Goal: Task Accomplishment & Management: Manage account settings

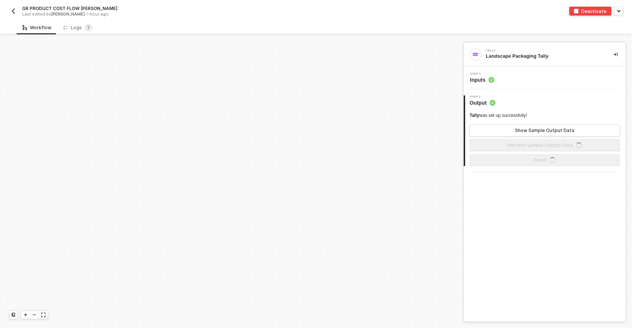
scroll to position [723, 0]
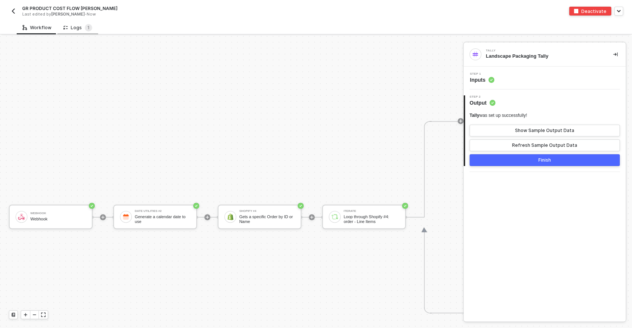
click at [74, 30] on div "Logs 1" at bounding box center [77, 27] width 29 height 7
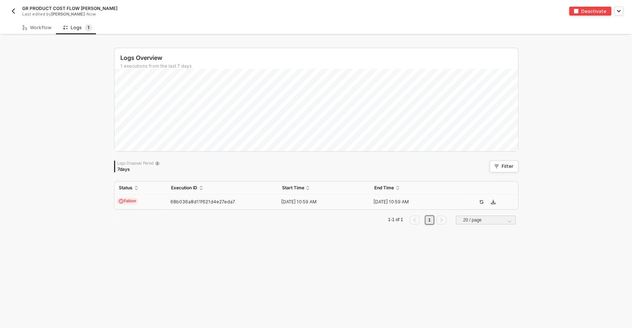
click at [142, 201] on td "Failure" at bounding box center [140, 202] width 52 height 15
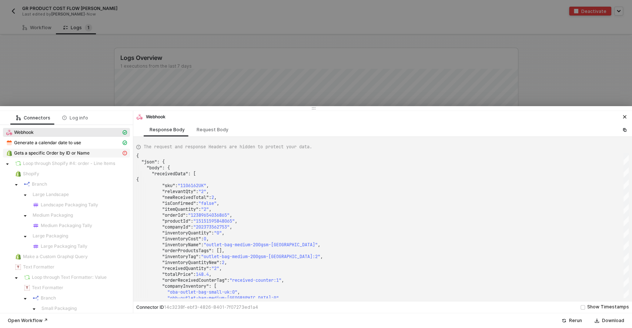
click at [47, 152] on span "Gets a specific Order by ID or Name" at bounding box center [51, 153] width 75 height 6
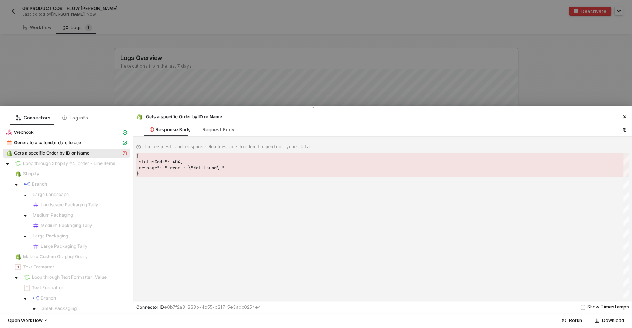
type textarea "{ "statusCode": 404, "message": "Error : \"Not Found\"" }"
drag, startPoint x: 234, startPoint y: 169, endPoint x: 209, endPoint y: 173, distance: 25.1
click at [213, 173] on div "{ "statusCode" : 404 , "message" : "Error : \"Not Found\"" }" at bounding box center [382, 225] width 492 height 145
click at [625, 116] on icon "icon-close" at bounding box center [624, 116] width 3 height 3
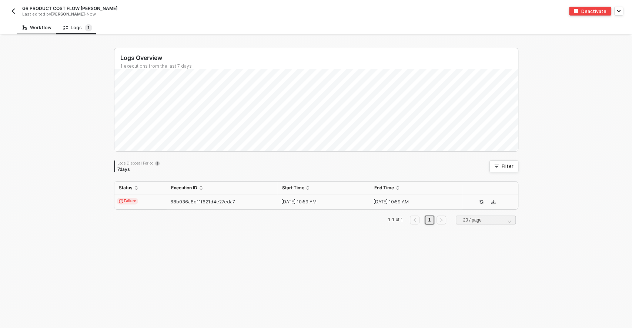
click at [33, 30] on div "Workflow" at bounding box center [37, 28] width 29 height 6
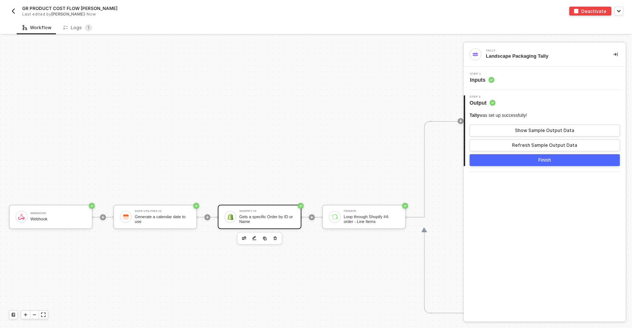
click at [259, 218] on div "Gets a specific Order by ID or Name" at bounding box center [267, 219] width 56 height 9
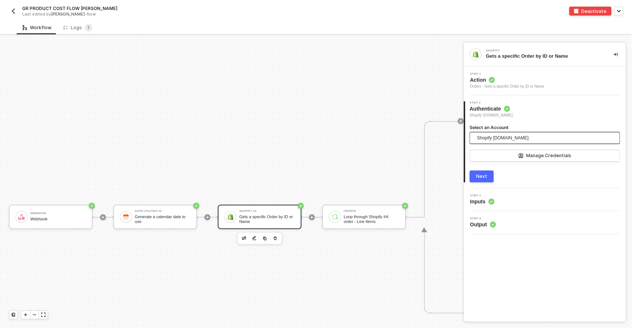
click at [501, 139] on span "Shopify burberry-emeia-packaging.myshopify.com" at bounding box center [502, 137] width 51 height 11
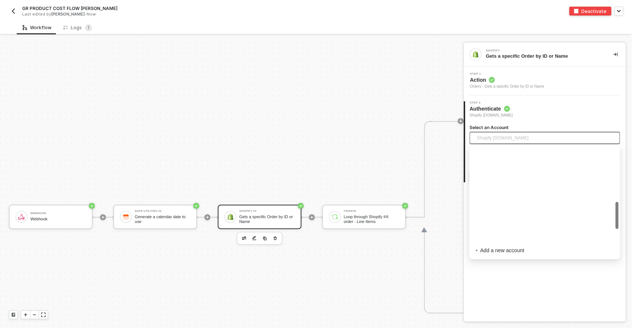
scroll to position [192, 0]
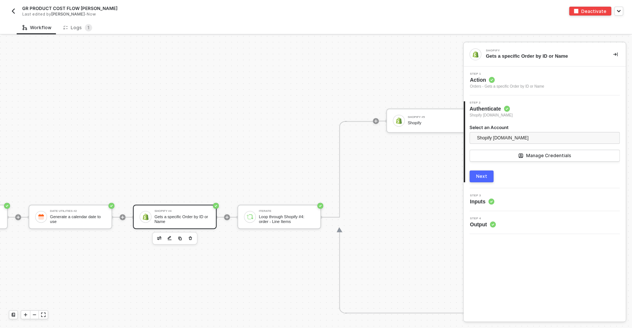
scroll to position [723, 0]
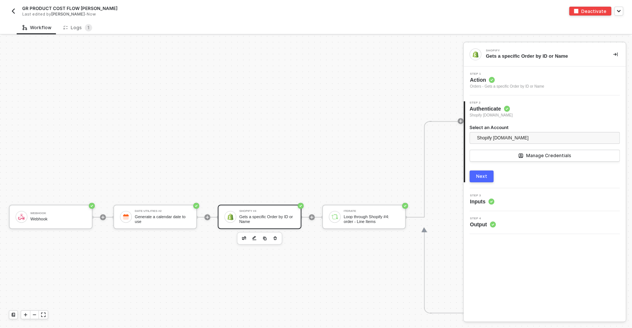
click at [14, 13] on img "button" at bounding box center [13, 11] width 6 height 6
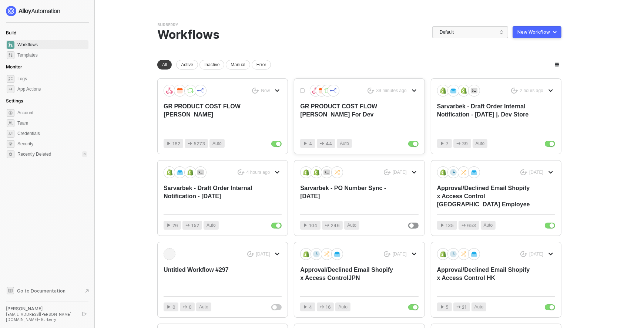
click at [305, 125] on div "GR PRODUCT COST FLOW IVAN For Dev" at bounding box center [347, 115] width 94 height 24
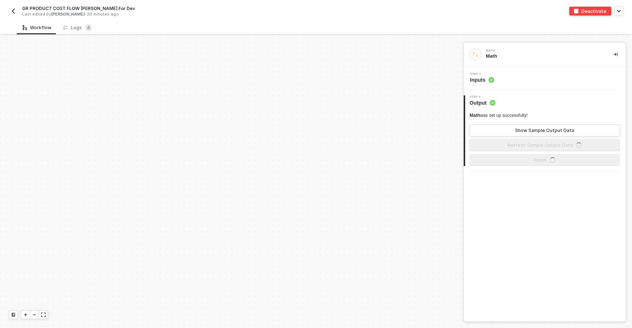
scroll to position [723, 0]
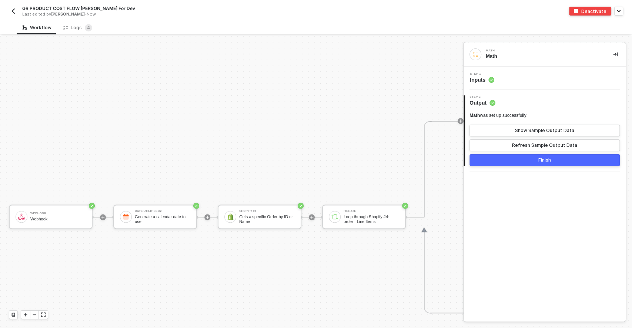
click at [11, 11] on img "button" at bounding box center [13, 11] width 6 height 6
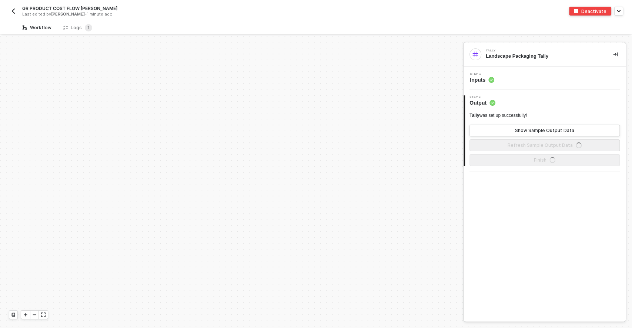
scroll to position [723, 0]
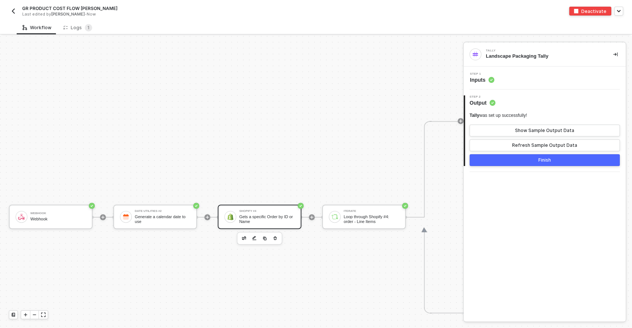
click at [243, 218] on div "Gets a specific Order by ID or Name" at bounding box center [267, 219] width 56 height 9
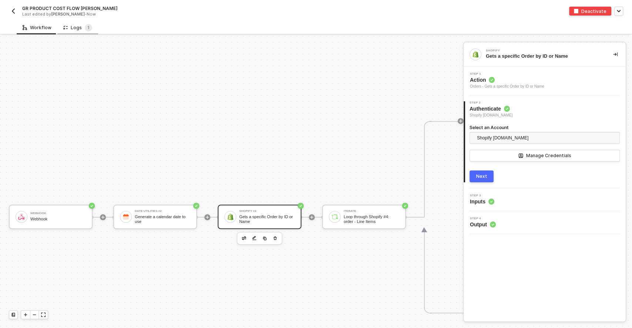
click at [75, 23] on div "Logs 1" at bounding box center [77, 28] width 41 height 14
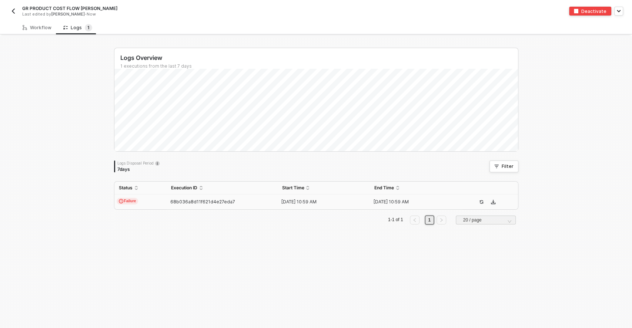
click at [167, 201] on div "68b036a8d11f621d4e27eda7" at bounding box center [219, 202] width 105 height 6
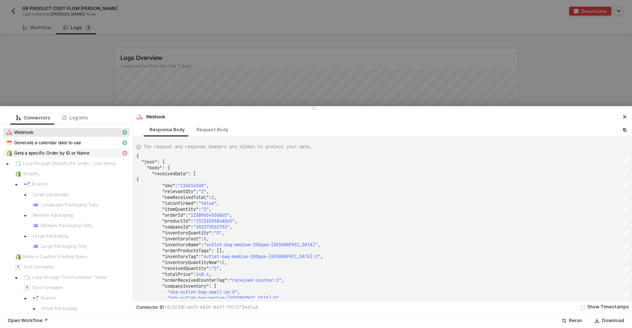
click at [65, 154] on span "Gets a specific Order by ID or Name" at bounding box center [51, 153] width 75 height 6
type textarea "{ "statusCode": 404, "message": "Error : \"Not Found\"" }"
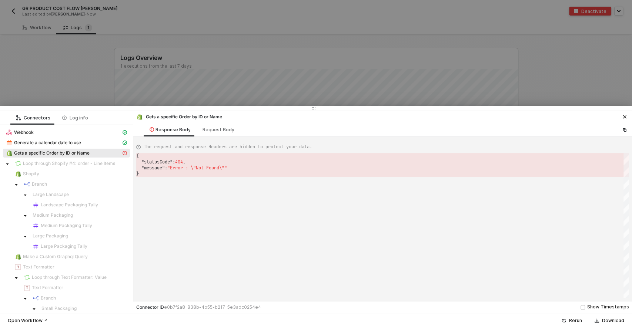
scroll to position [0, 2]
drag, startPoint x: 192, startPoint y: 168, endPoint x: 292, endPoint y: 168, distance: 99.9
click at [73, 62] on div at bounding box center [316, 164] width 632 height 328
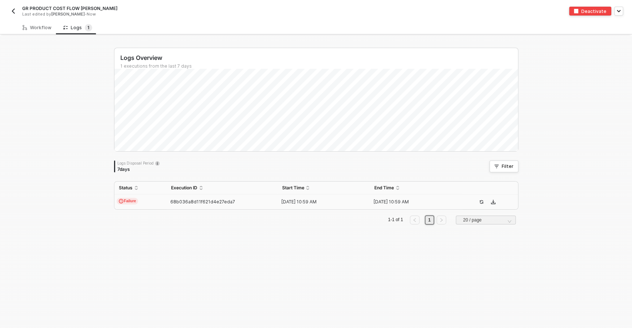
click at [15, 10] on img "button" at bounding box center [13, 11] width 6 height 6
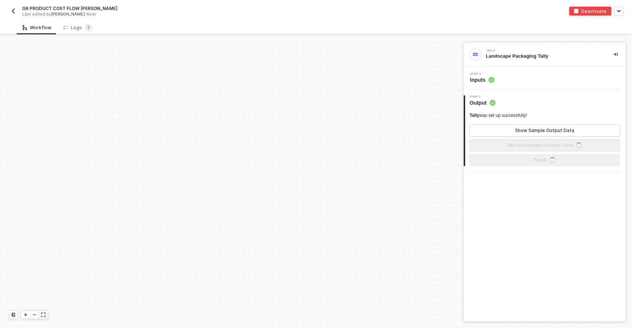
scroll to position [723, 0]
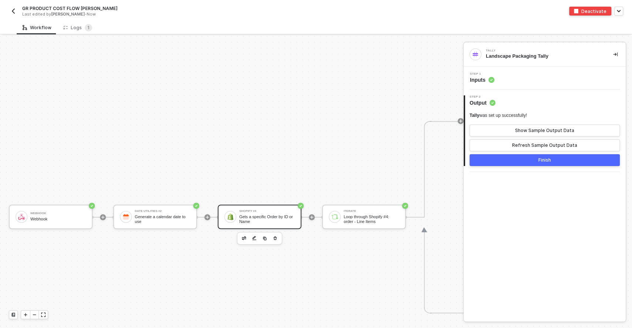
click at [278, 218] on div "Gets a specific Order by ID or Name" at bounding box center [267, 219] width 56 height 9
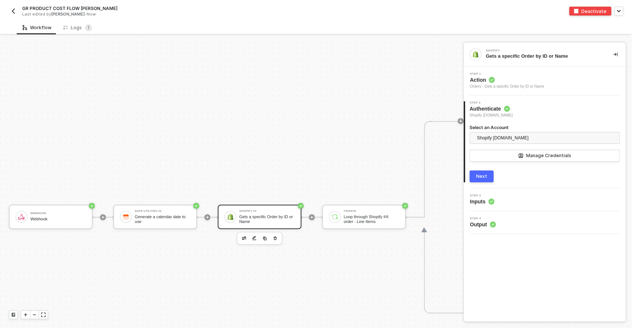
click at [11, 12] on img "button" at bounding box center [13, 11] width 6 height 6
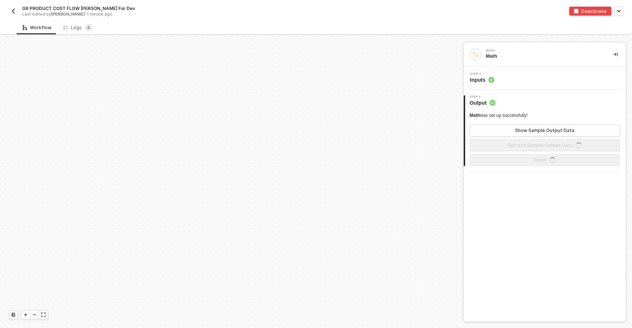
scroll to position [723, 0]
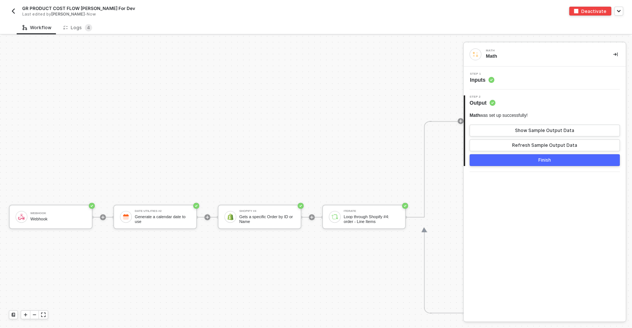
click at [16, 13] on button "button" at bounding box center [13, 11] width 9 height 9
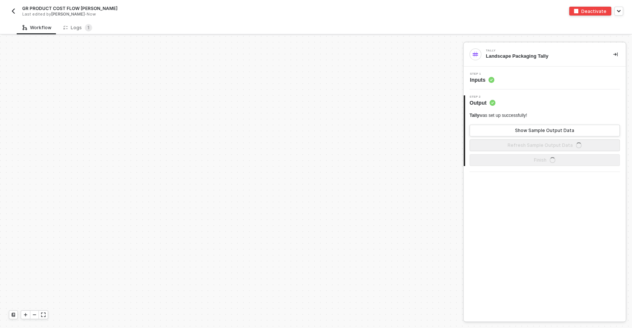
scroll to position [723, 0]
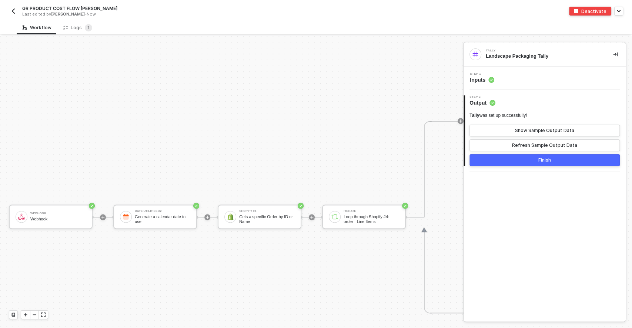
click at [12, 10] on img "button" at bounding box center [13, 11] width 6 height 6
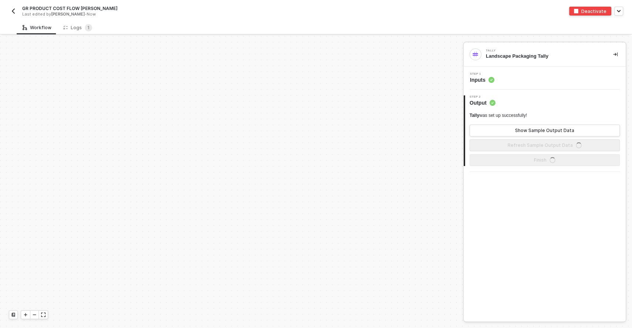
scroll to position [723, 0]
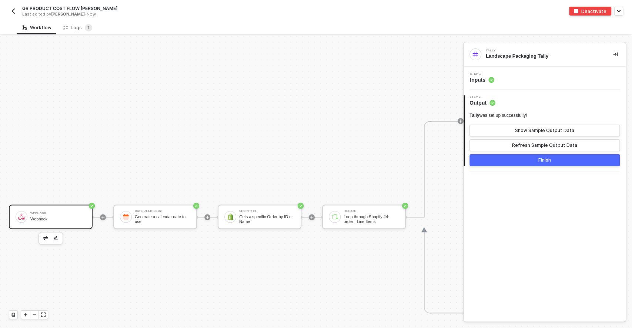
click at [37, 208] on div "Webhook Webhook" at bounding box center [51, 217] width 84 height 24
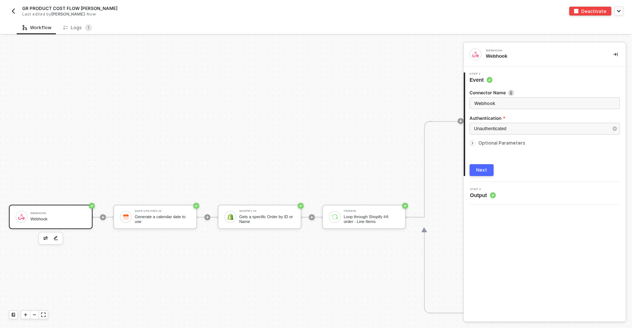
click at [471, 145] on icon "icon-arrow-right-small" at bounding box center [472, 143] width 4 height 4
type textarea "{ "receivedData": [], "receivedTags": "", "orderId": "", "companyId": "", "orde…"
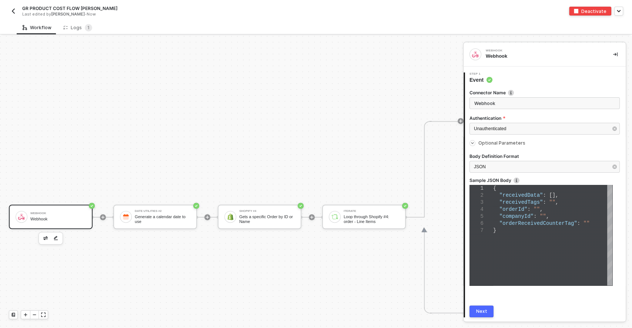
click at [17, 10] on button "button" at bounding box center [13, 11] width 9 height 9
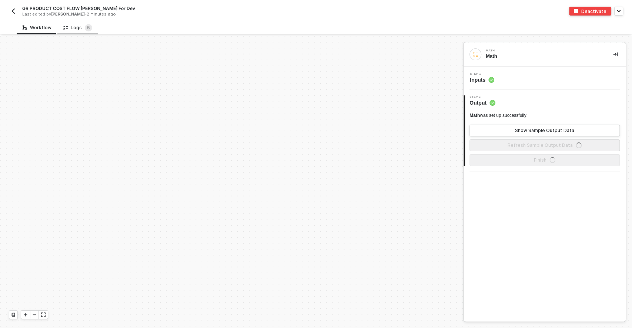
scroll to position [723, 0]
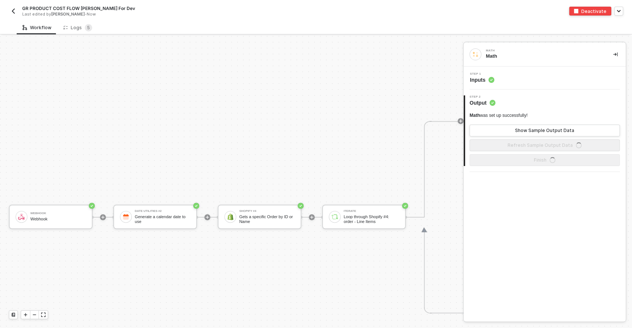
click at [90, 7] on span "GR PRODUCT COST FLOW [PERSON_NAME] For Dev" at bounding box center [78, 8] width 113 height 6
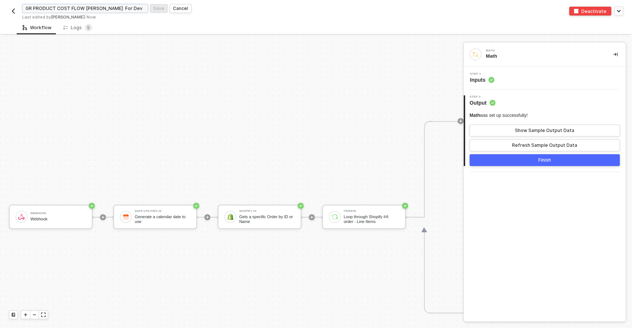
click at [118, 7] on input "GR PRODUCT COST FLOW IVAN For Dev" at bounding box center [85, 8] width 126 height 9
type input "G"
type input "Development Store - Packaging Store Inventory"
click at [156, 7] on div "Save" at bounding box center [158, 8] width 11 height 6
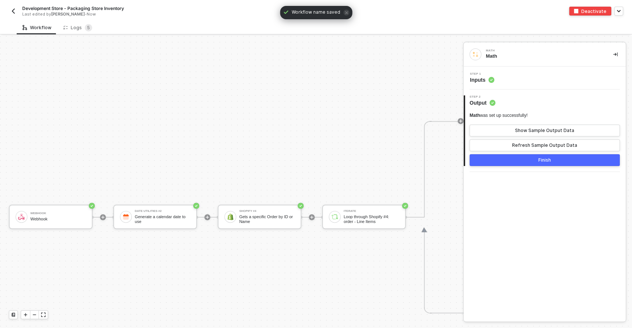
click at [102, 10] on span "Development Store - Packaging Store Inventory" at bounding box center [73, 8] width 102 height 6
click at [128, 7] on input "Development Store - Packaging Store Inventory" at bounding box center [85, 8] width 126 height 9
type input "Development Store - Packaging Stock adjust"
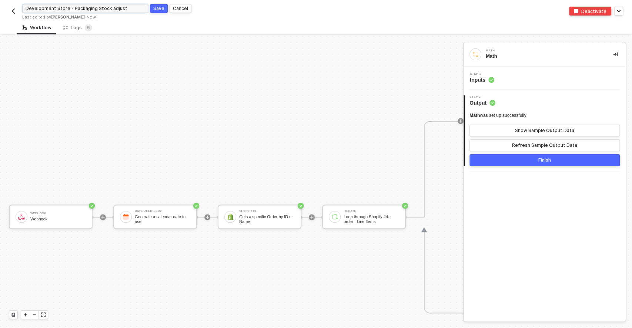
click button "Save" at bounding box center [159, 8] width 18 height 9
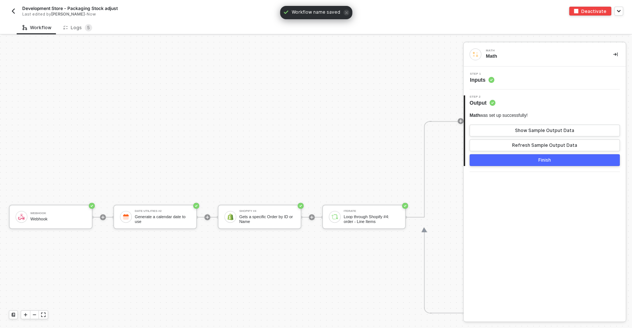
click at [15, 13] on img "button" at bounding box center [13, 11] width 6 height 6
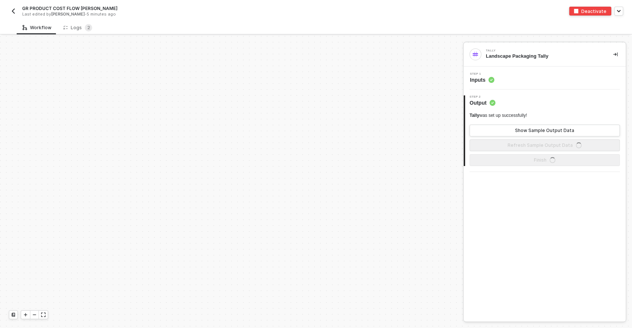
scroll to position [723, 0]
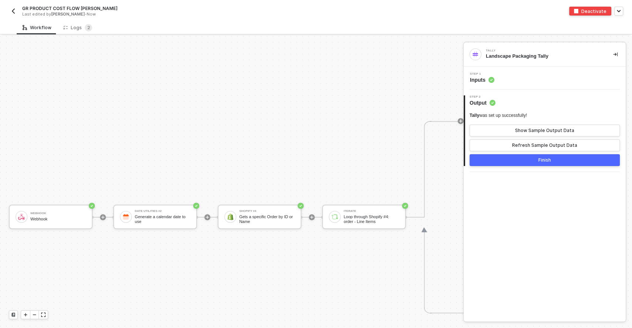
click at [13, 12] on img "button" at bounding box center [13, 11] width 6 height 6
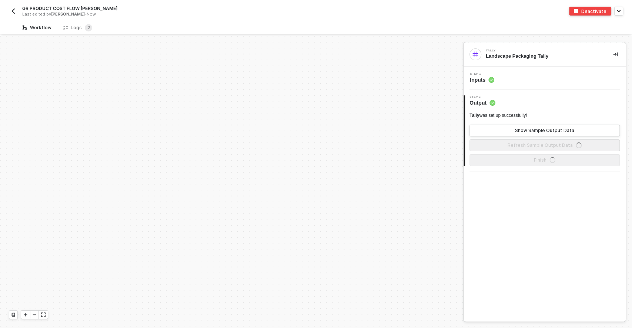
scroll to position [723, 0]
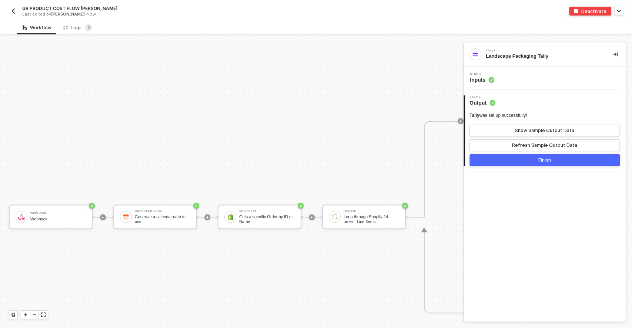
click at [75, 7] on span "GR PRODUCT COST FLOW [PERSON_NAME]" at bounding box center [69, 8] width 95 height 6
click at [111, 8] on input "GR PRODUCT COST FLOW IVAN" at bounding box center [85, 8] width 126 height 9
type input "GR PRODUCT COST FLOW IVAN - Emiea Packaging Store"
click button "Save" at bounding box center [159, 8] width 18 height 9
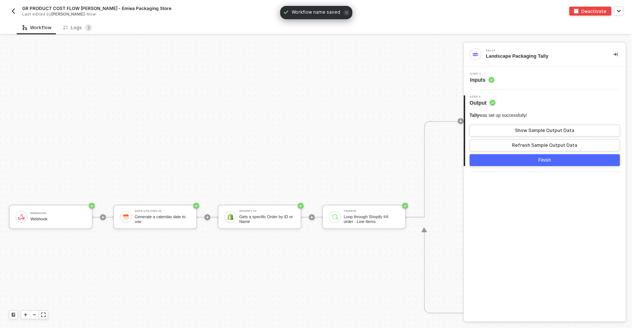
click at [15, 13] on img "button" at bounding box center [13, 11] width 6 height 6
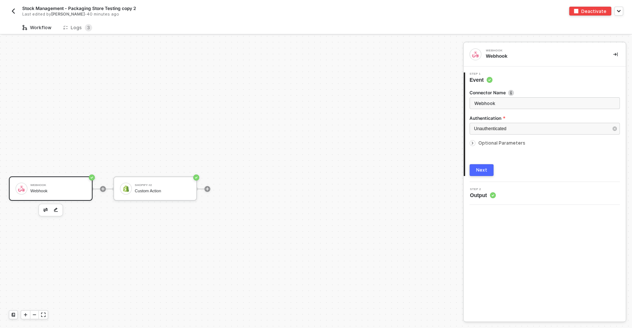
scroll to position [14, 0]
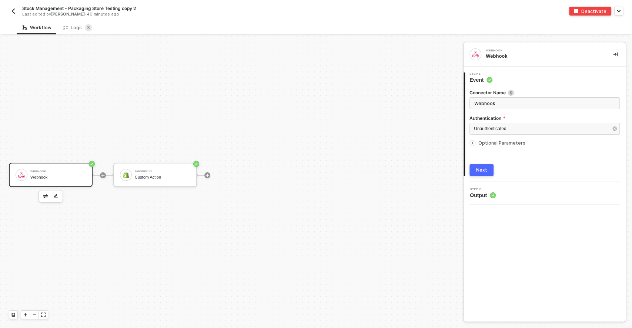
click at [138, 8] on div "Stock Management - Packaging Store Testing copy 2" at bounding box center [160, 8] width 277 height 6
drag, startPoint x: 145, startPoint y: 10, endPoint x: 106, endPoint y: 9, distance: 38.5
click at [106, 9] on input "Stock Management - Packaging Store Testing copy 2" at bounding box center [85, 8] width 126 height 9
type input "Stock Management - Packaging Store - Developement Store"
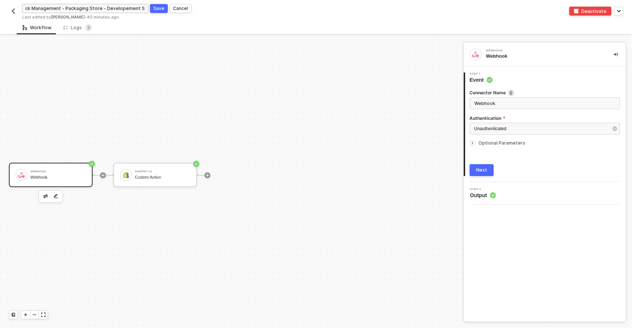
click button "Save" at bounding box center [159, 8] width 18 height 9
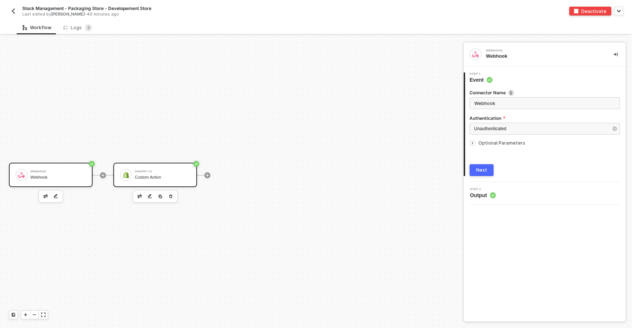
click at [142, 178] on div "Custom Action" at bounding box center [163, 177] width 56 height 5
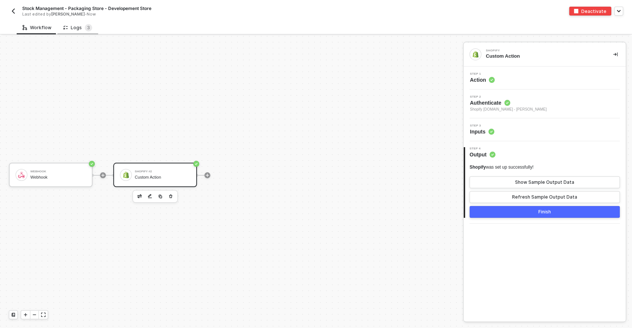
click at [71, 29] on div "Logs 3" at bounding box center [77, 27] width 29 height 7
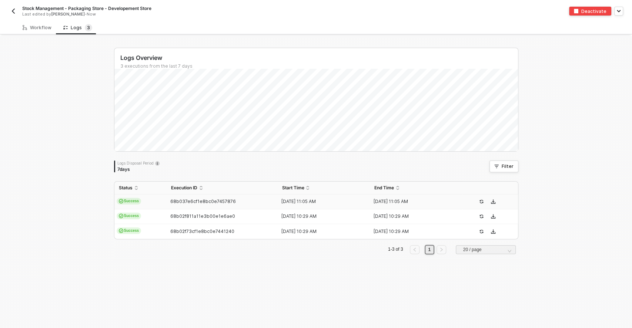
click at [144, 201] on td "Success" at bounding box center [140, 202] width 52 height 15
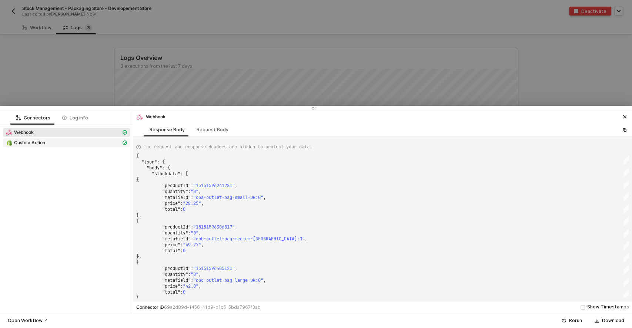
click at [78, 144] on div "Custom Action" at bounding box center [63, 143] width 115 height 7
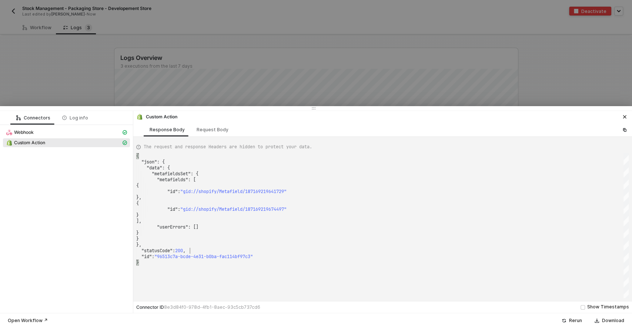
drag, startPoint x: 200, startPoint y: 251, endPoint x: 243, endPoint y: 249, distance: 42.6
click at [302, 257] on div ""id" : "96513c7a-bcde-4e31-b0ba-fac114bf97c3"" at bounding box center [382, 257] width 492 height 6
click at [53, 131] on div "Webhook" at bounding box center [63, 132] width 115 height 7
type textarea "{ "json": { "body": { "stockData": [ { "productId": "15151596241281", "quantity…"
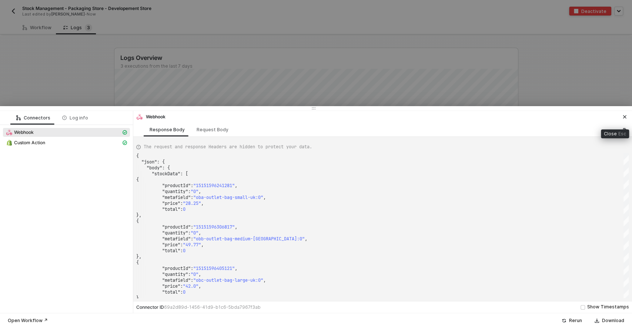
click at [622, 117] on icon "icon-close" at bounding box center [624, 117] width 4 height 4
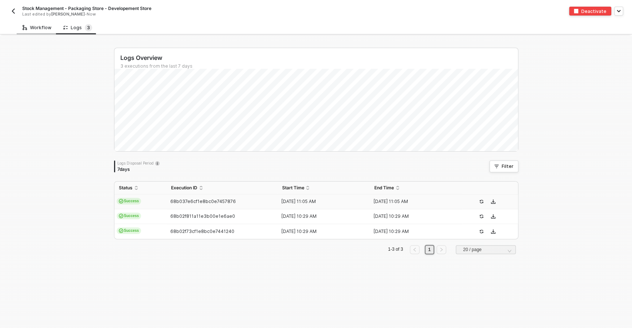
click at [41, 28] on div "Workflow" at bounding box center [37, 28] width 29 height 6
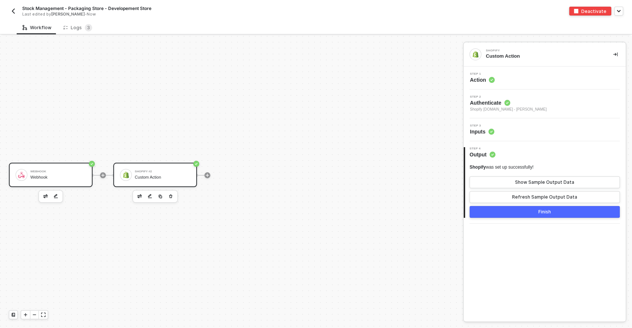
click at [56, 170] on div "Webhook" at bounding box center [58, 171] width 56 height 3
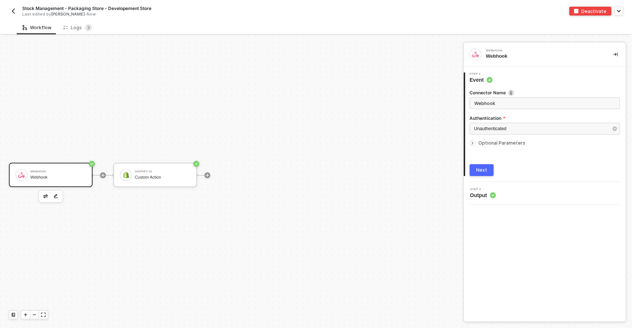
click at [474, 145] on icon "icon-arrow-right-small" at bounding box center [472, 143] width 4 height 4
type textarea "{ "companyId": "", "otherReason": "", "reason": "", "receivedTags": "", "totalC…"
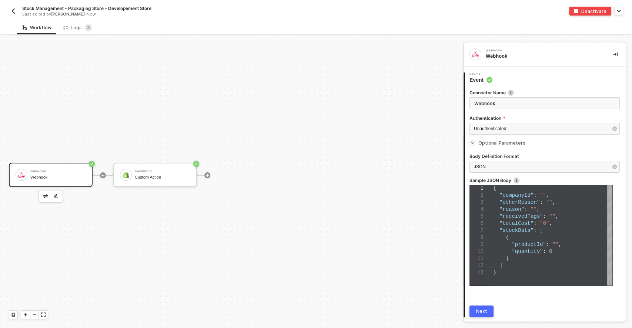
click at [269, 143] on div "Webhook Webhook Shopify #2 Custom Action" at bounding box center [229, 175] width 459 height 306
click at [86, 31] on div "Logs 3" at bounding box center [77, 28] width 41 height 14
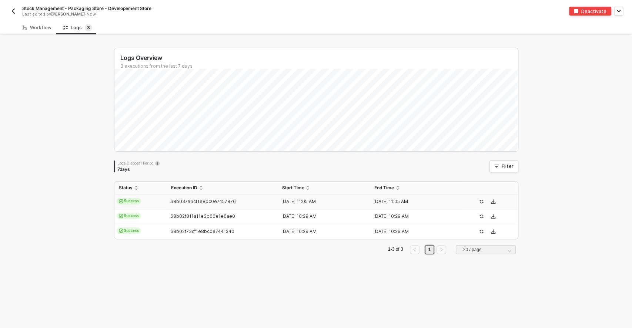
click at [156, 204] on td "Success" at bounding box center [140, 202] width 52 height 15
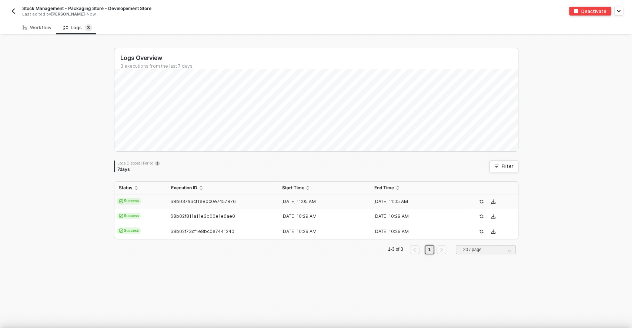
type textarea "{ "json": { "body": { "stockData": [ { "productId": "15151596241281", "quantity…"
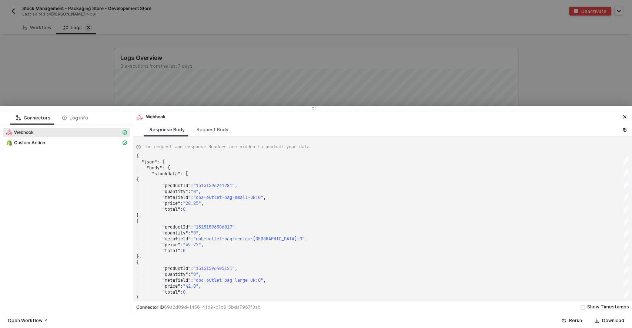
click at [624, 111] on div "Webhook" at bounding box center [382, 116] width 499 height 10
click at [625, 114] on button "button" at bounding box center [624, 117] width 9 height 9
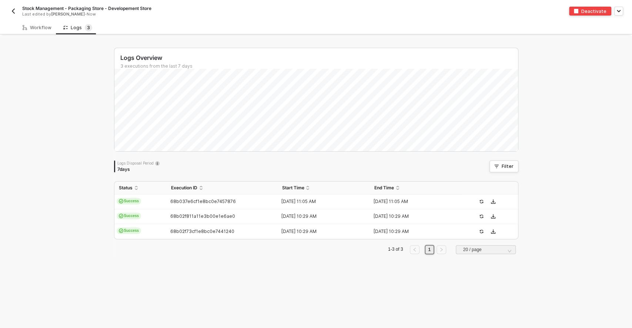
click at [16, 10] on img "button" at bounding box center [13, 11] width 6 height 6
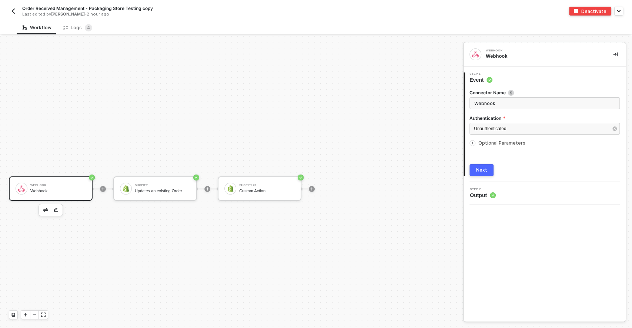
scroll to position [14, 0]
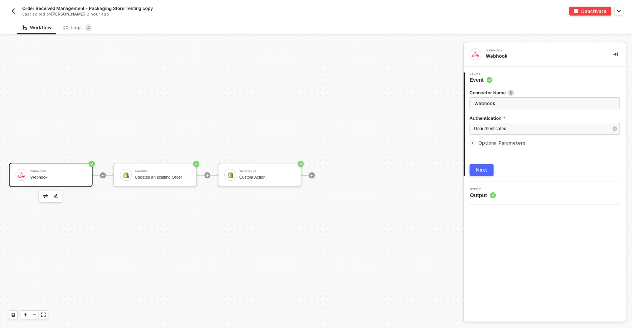
click at [143, 10] on span "Order Received Management - Packaging Store Testing copy" at bounding box center [87, 8] width 131 height 6
click at [130, 7] on input "Order Received Management - Packaging Store Testing copy" at bounding box center [85, 8] width 126 height 9
type input "Order Received Management - Packaging Store Testing Development Store"
click at [152, 8] on button "Save" at bounding box center [159, 8] width 18 height 9
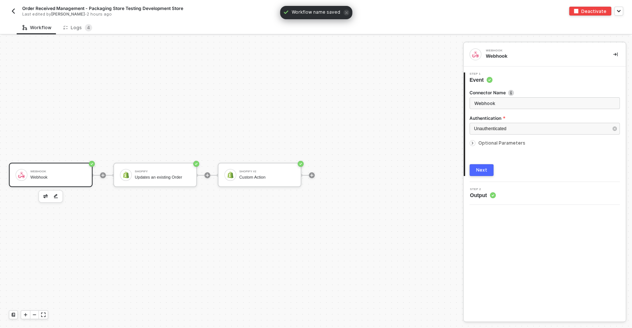
click at [12, 9] on img "button" at bounding box center [13, 11] width 6 height 6
